Goal: Task Accomplishment & Management: Use online tool/utility

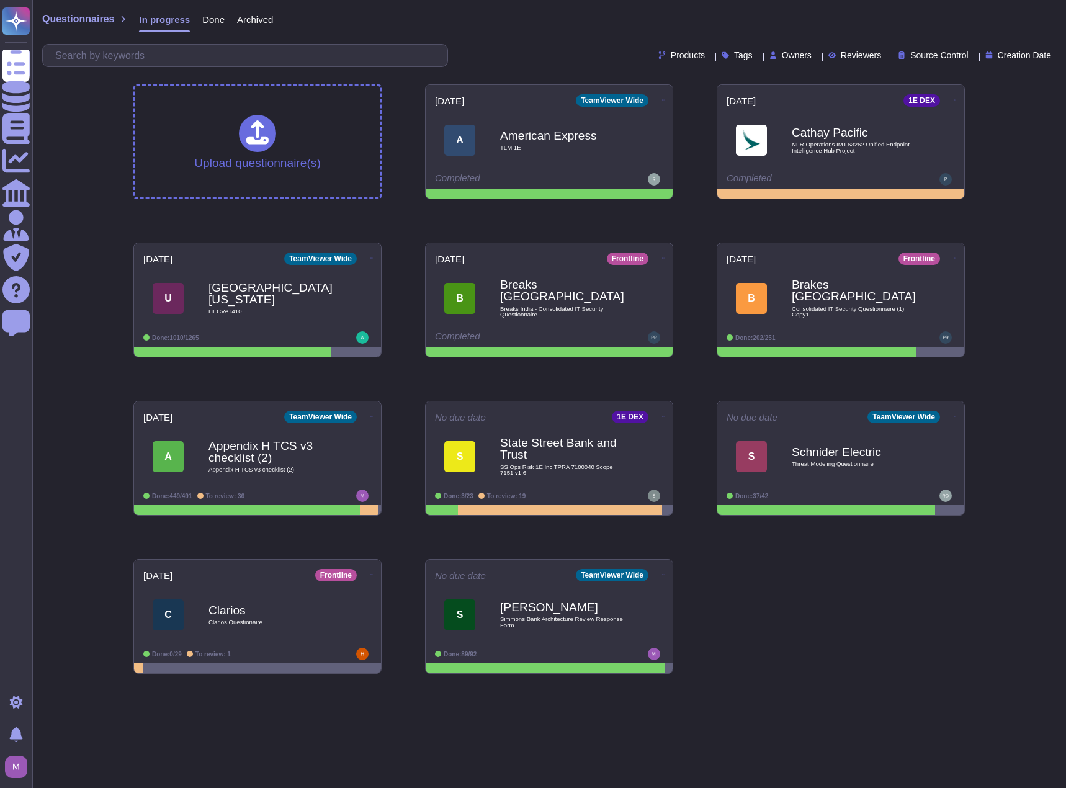
click at [209, 19] on span "Done" at bounding box center [213, 19] width 22 height 9
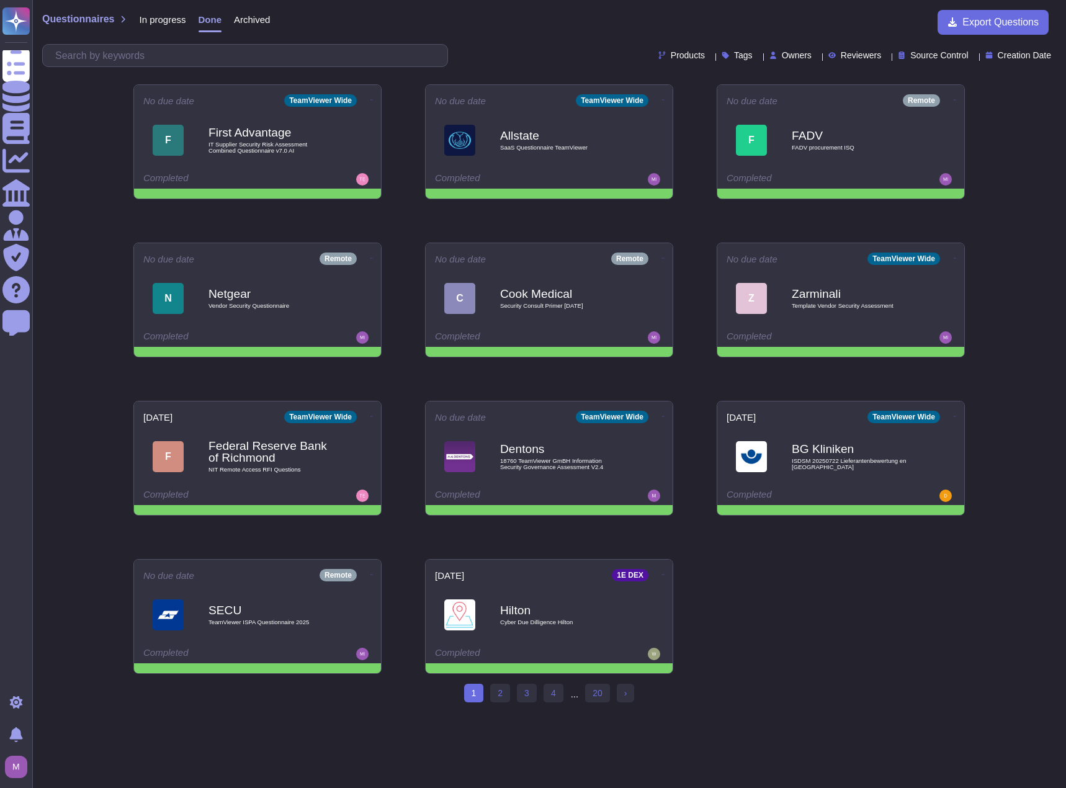
click at [671, 52] on span "Products" at bounding box center [688, 55] width 34 height 9
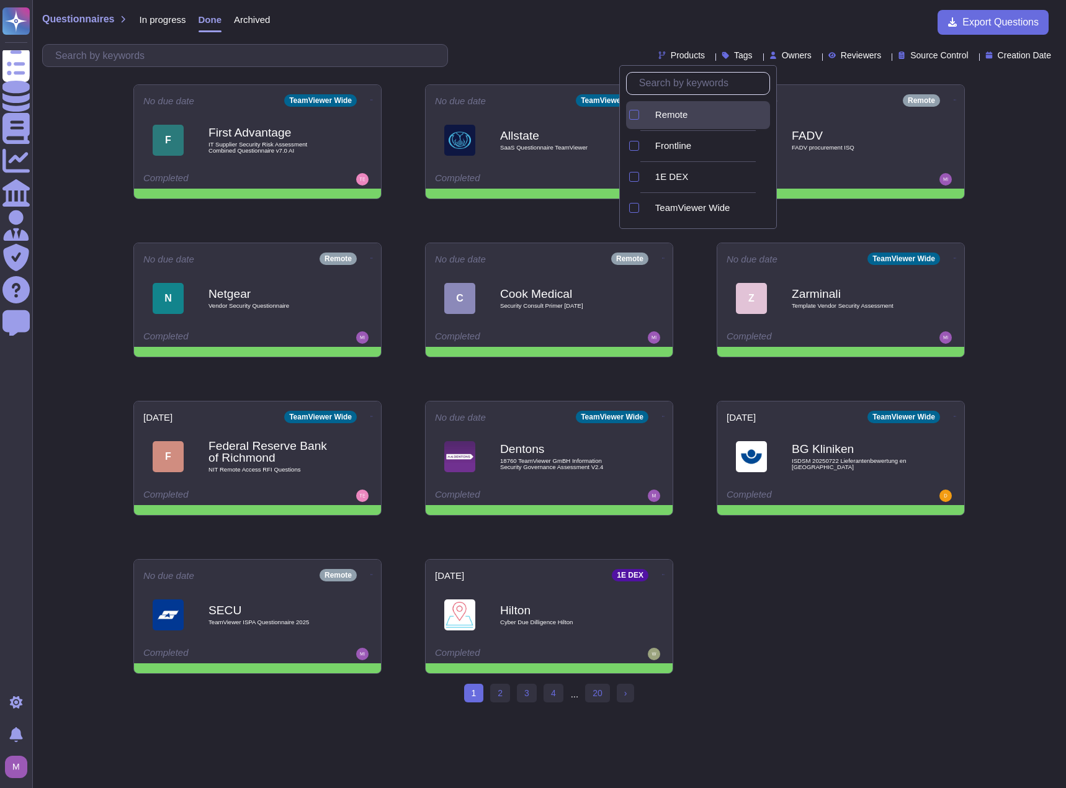
click at [677, 110] on span "Remote" at bounding box center [671, 114] width 33 height 11
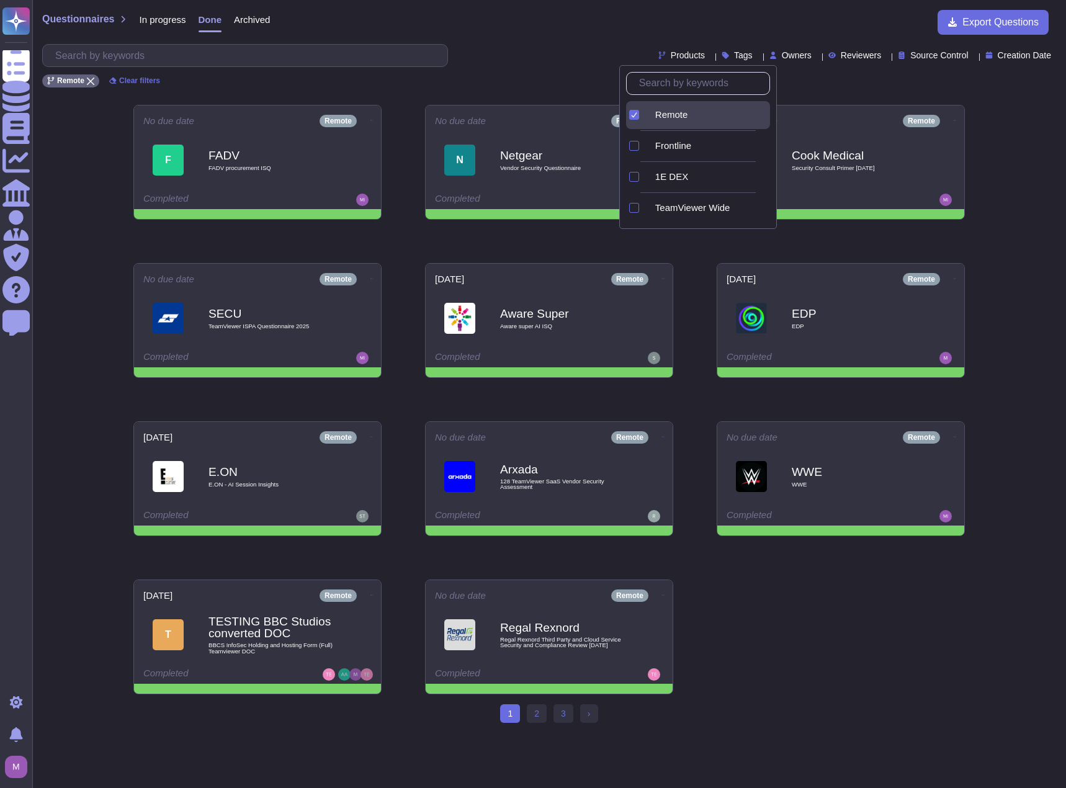
click at [559, 52] on div "Products Tags Owners Reviewers Source Control Creation Date" at bounding box center [549, 55] width 1014 height 23
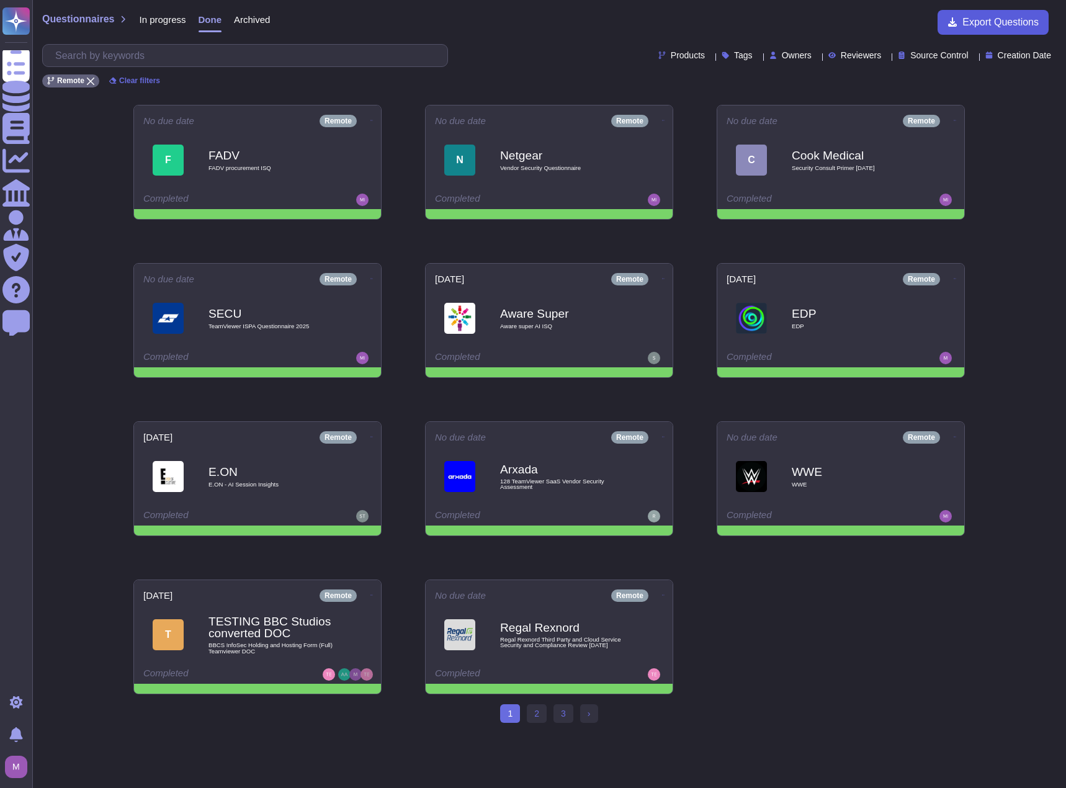
click at [986, 18] on span "Export Questions" at bounding box center [1001, 22] width 76 height 10
